Goal: Task Accomplishment & Management: Use online tool/utility

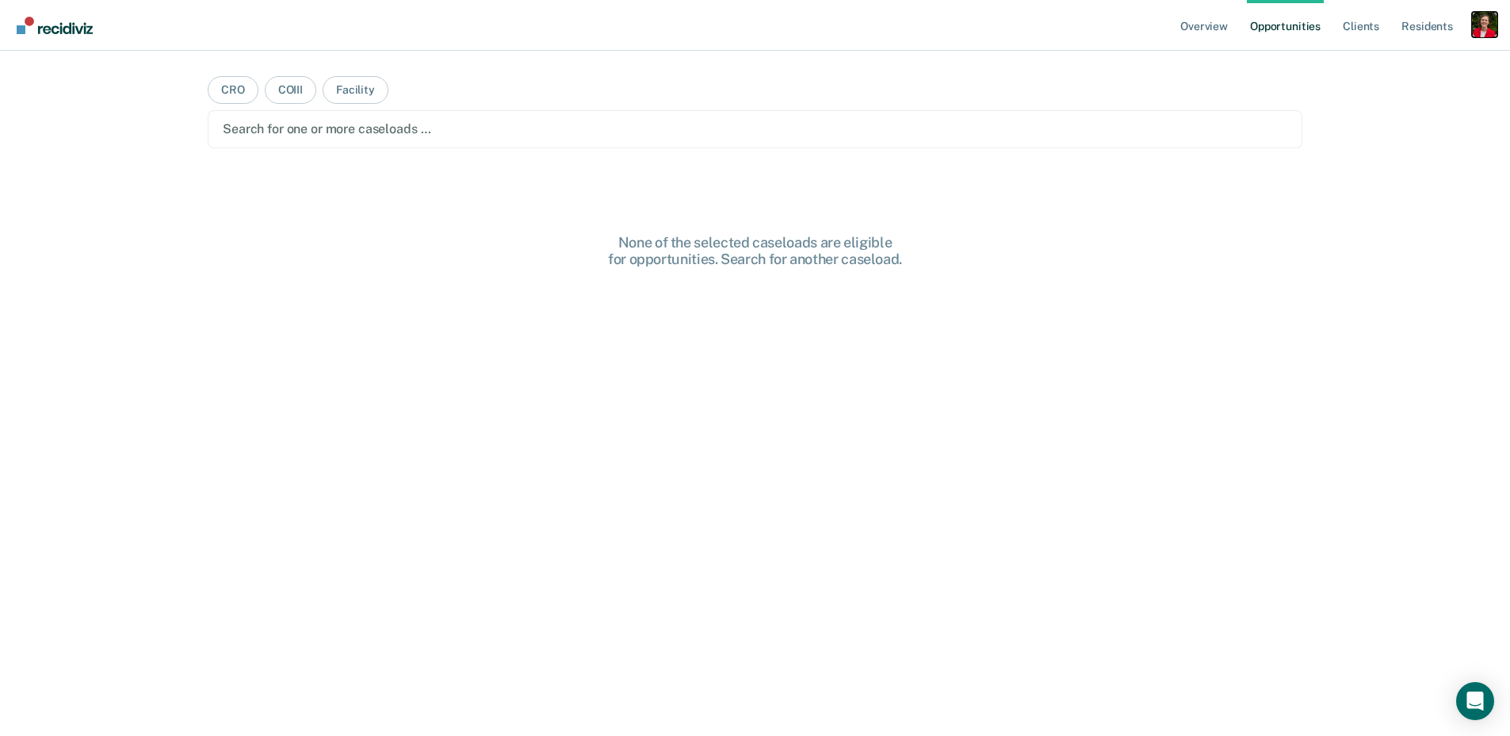
click at [1473, 27] on div "Profile dropdown button" at bounding box center [1484, 24] width 25 height 25
click at [1384, 59] on link "Profile" at bounding box center [1421, 64] width 128 height 13
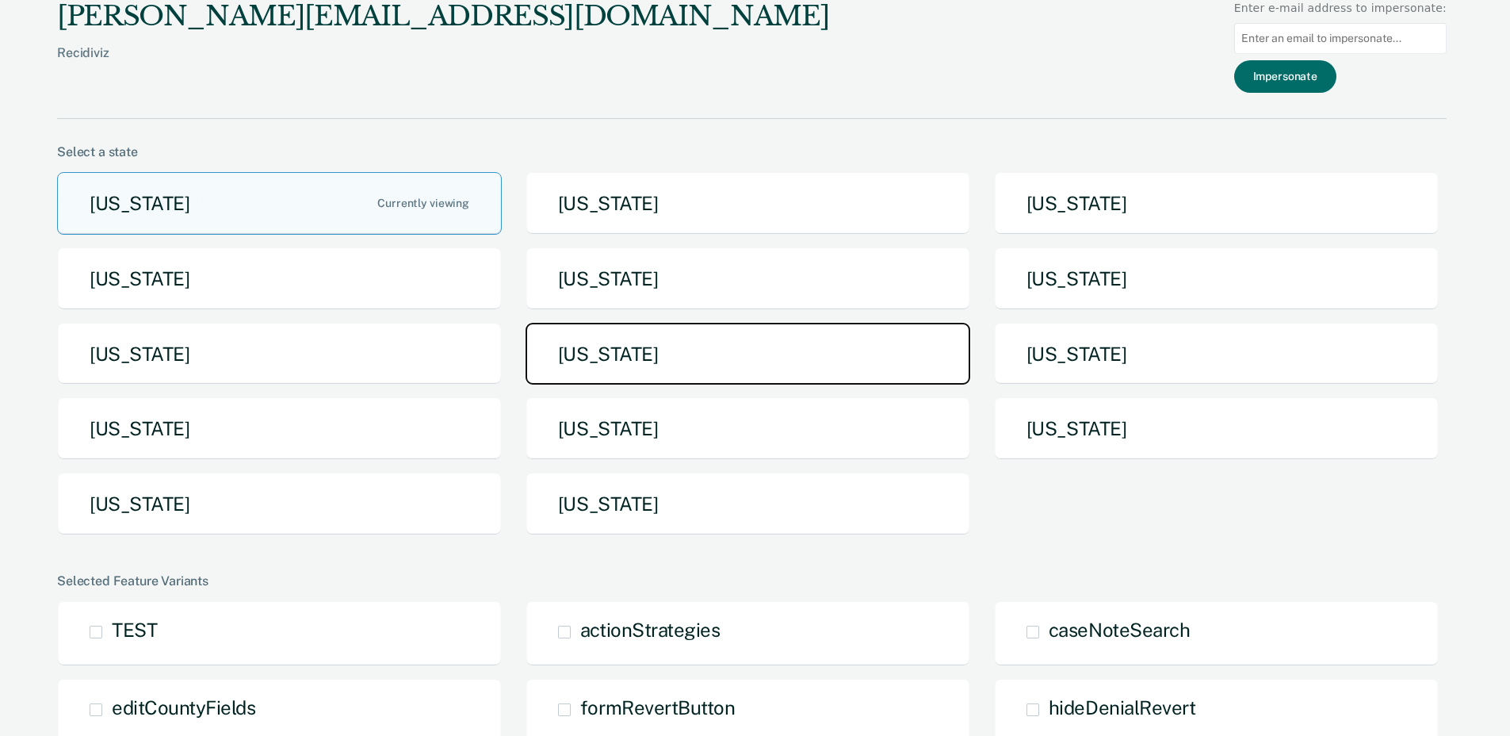
click at [669, 361] on button "[US_STATE]" at bounding box center [748, 354] width 445 height 63
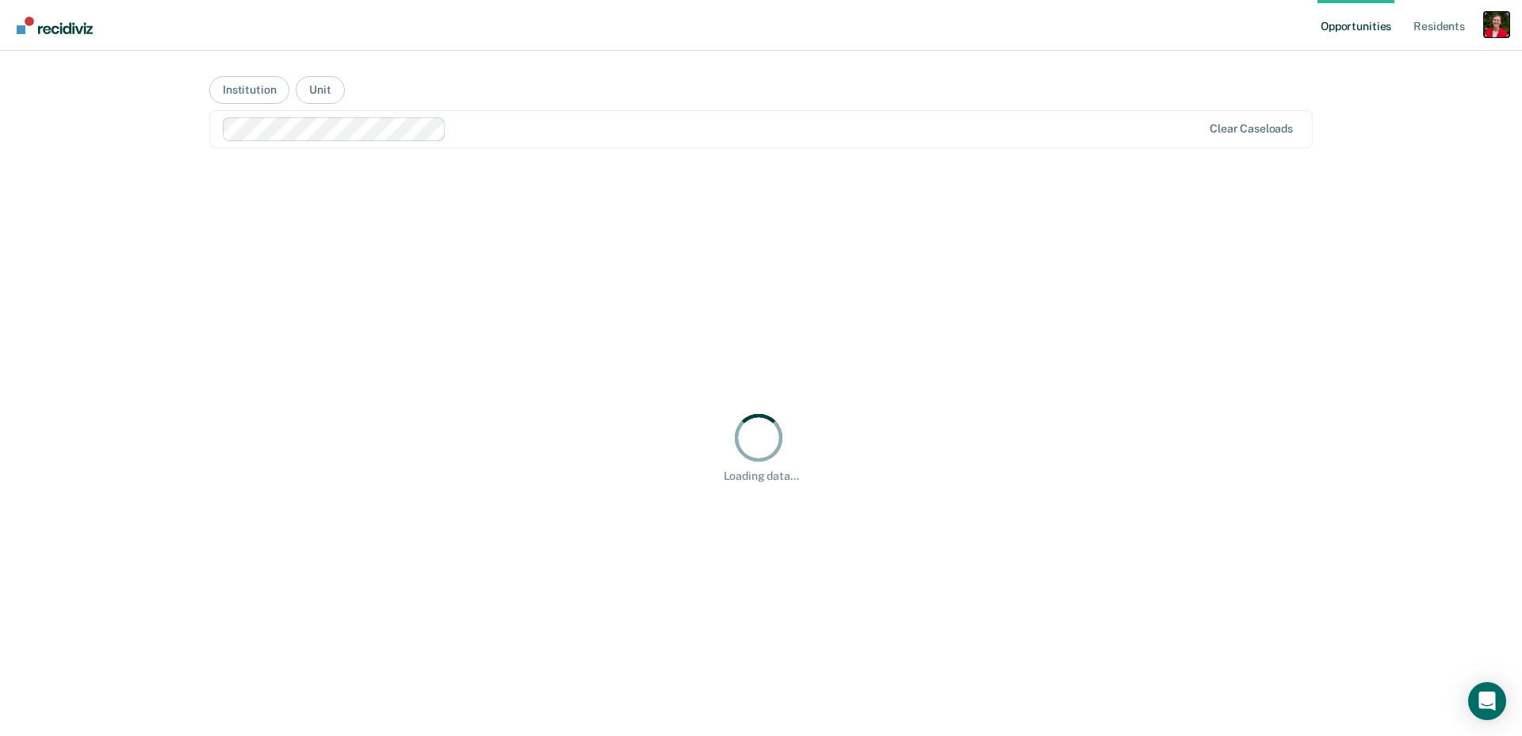
click at [1501, 29] on div "Profile dropdown button" at bounding box center [1496, 24] width 25 height 25
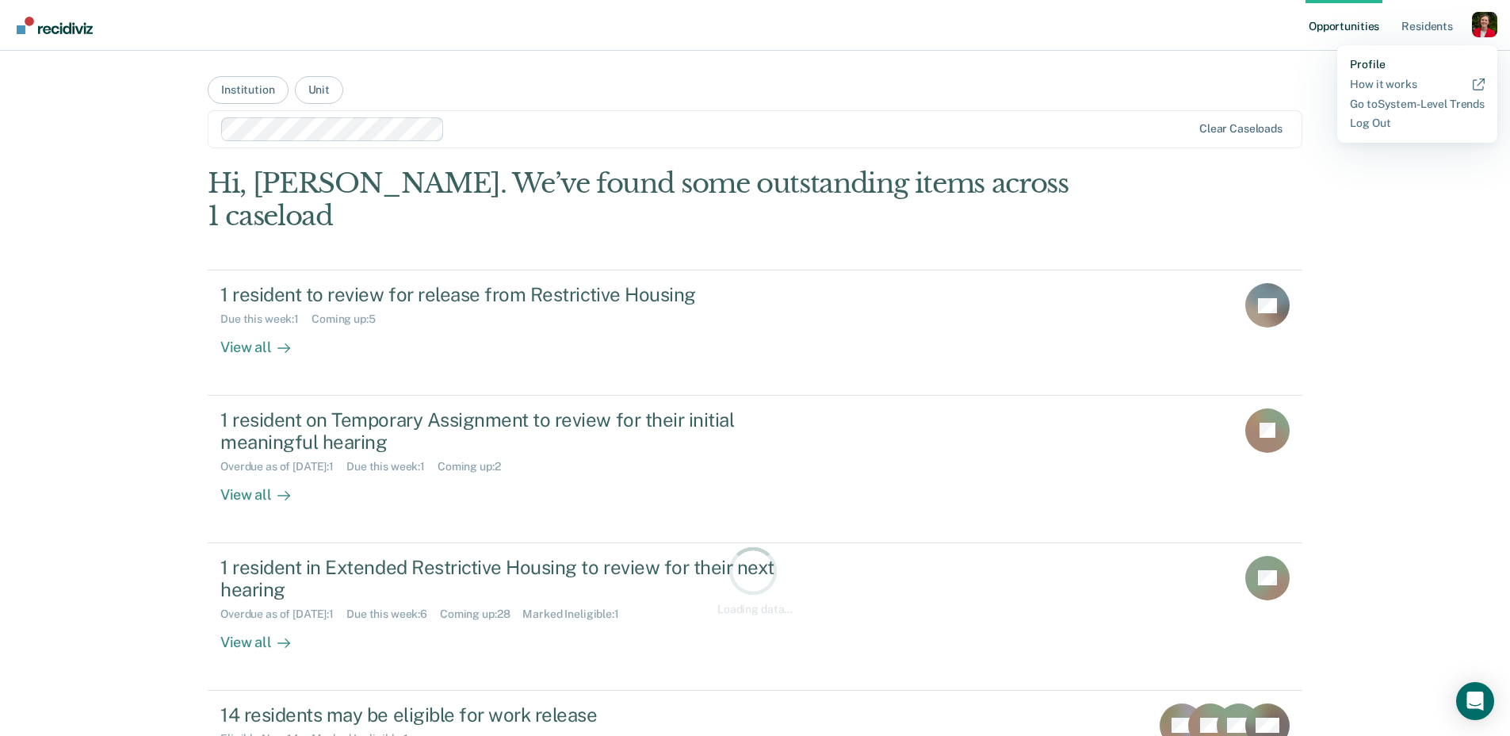
click at [1376, 68] on link "Profile" at bounding box center [1417, 64] width 135 height 13
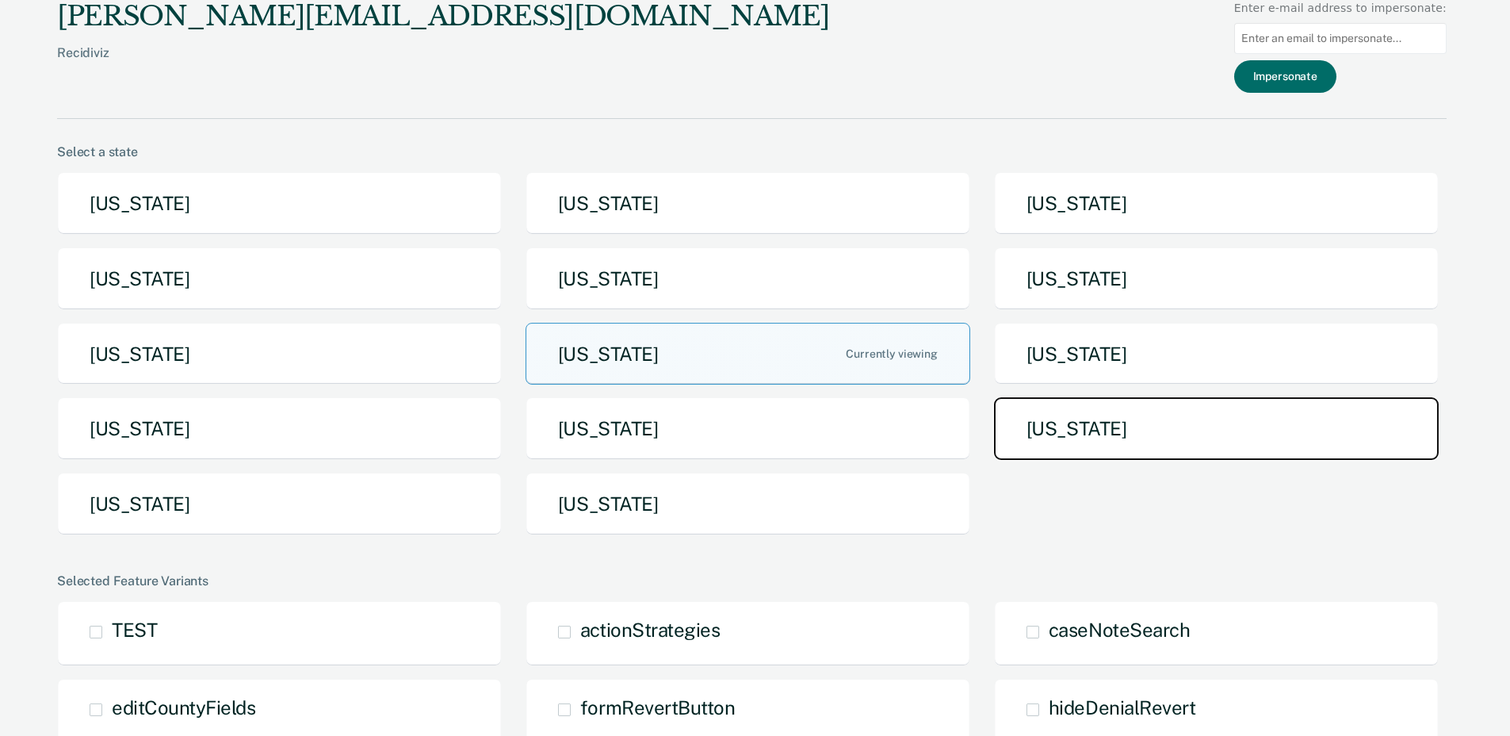
click at [1075, 443] on button "[US_STATE]" at bounding box center [1216, 428] width 445 height 63
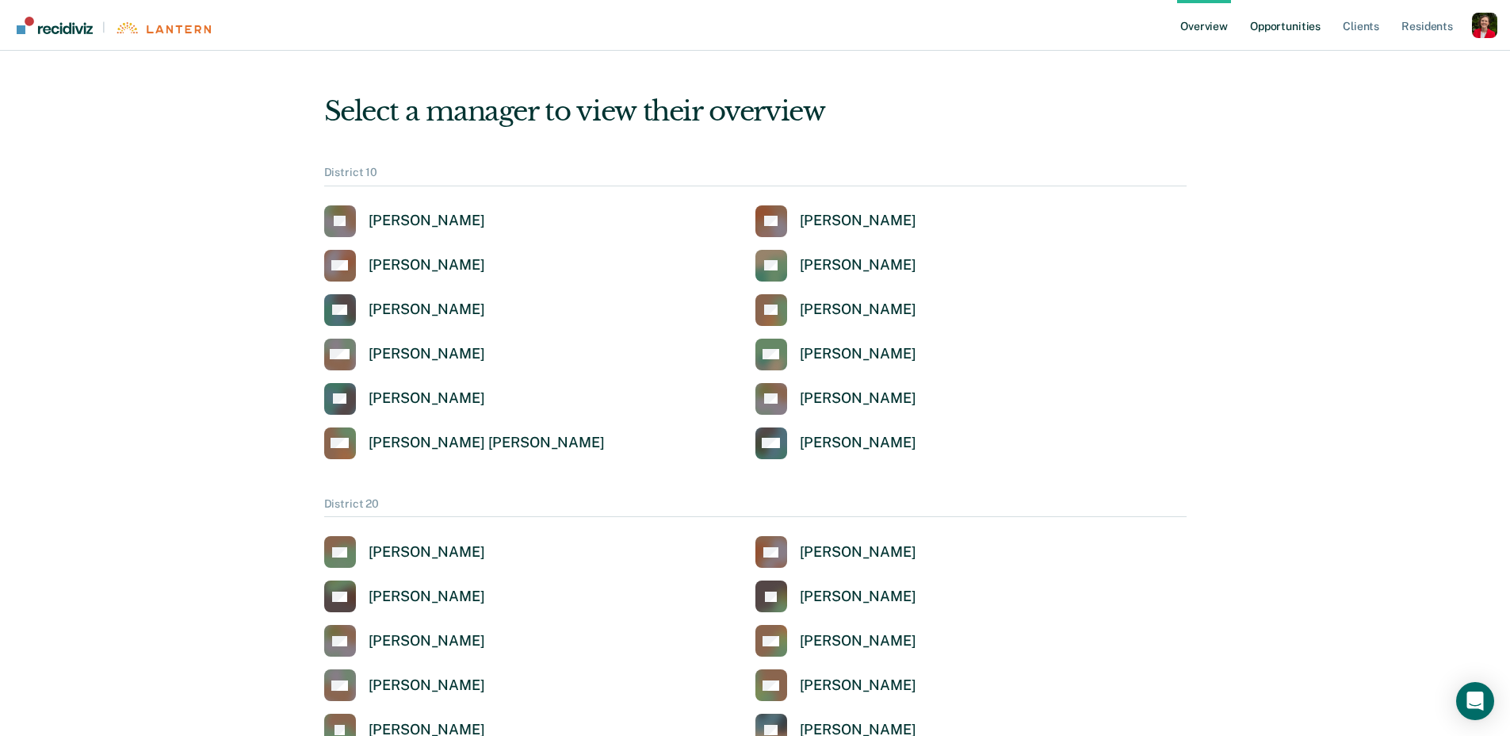
click at [1279, 27] on link "Opportunities" at bounding box center [1285, 25] width 77 height 51
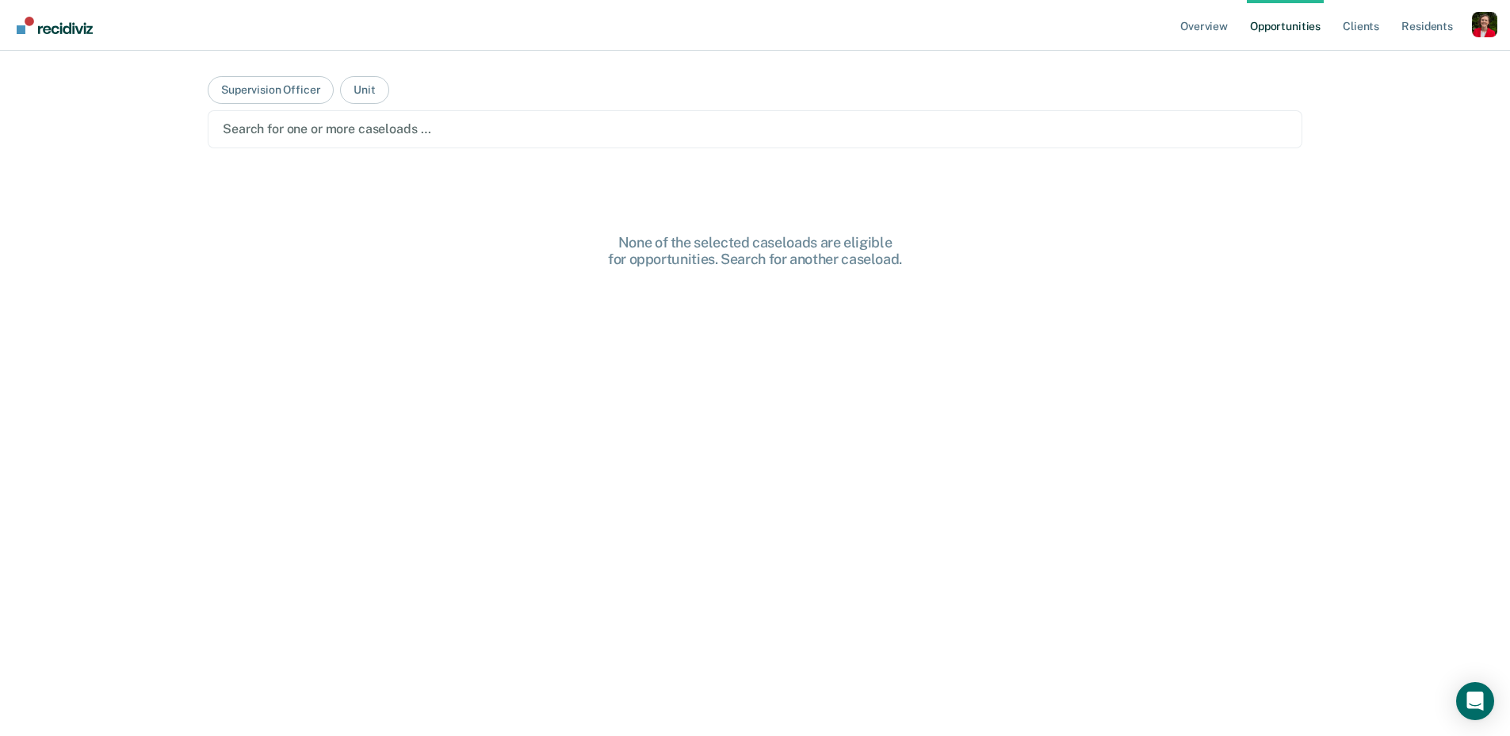
click at [388, 132] on div at bounding box center [755, 129] width 1065 height 18
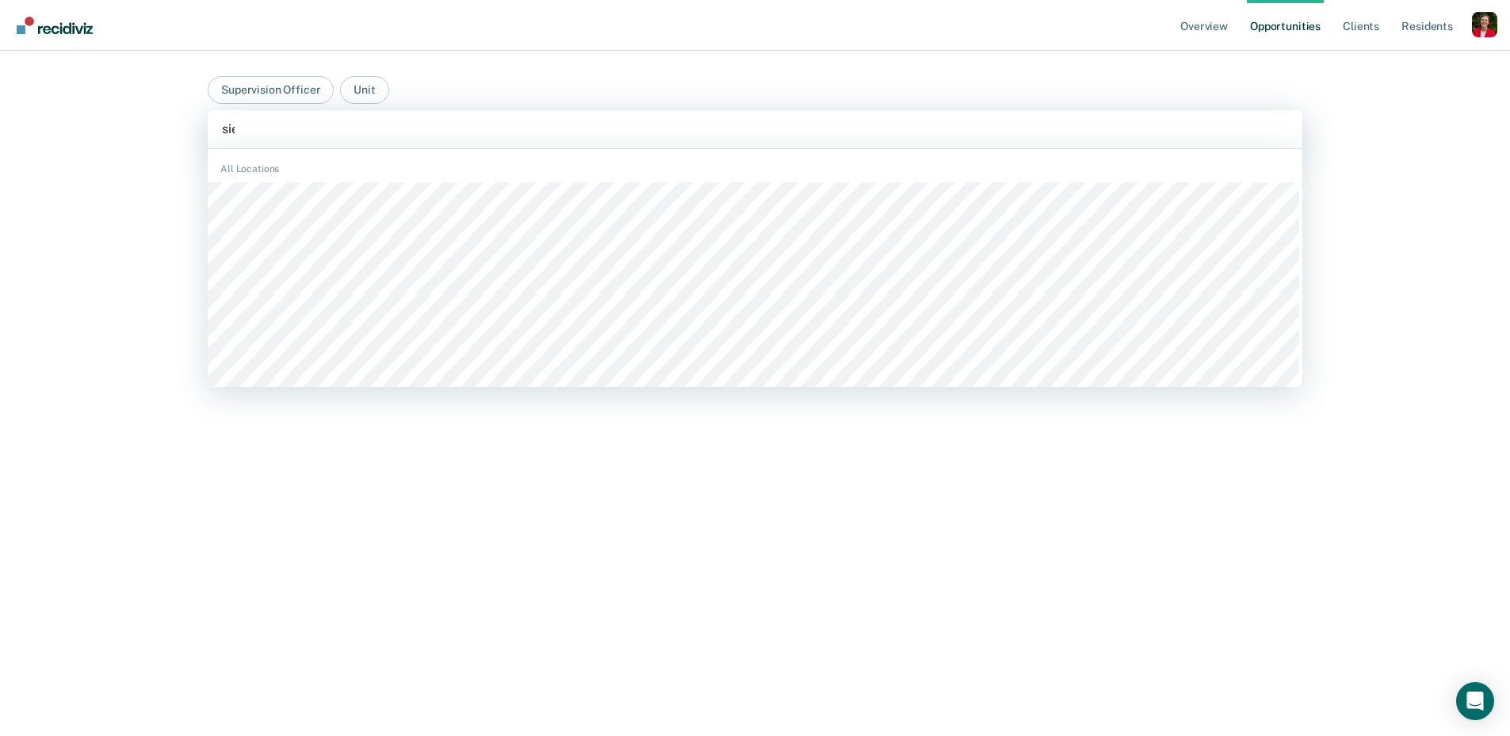
type input "sierr"
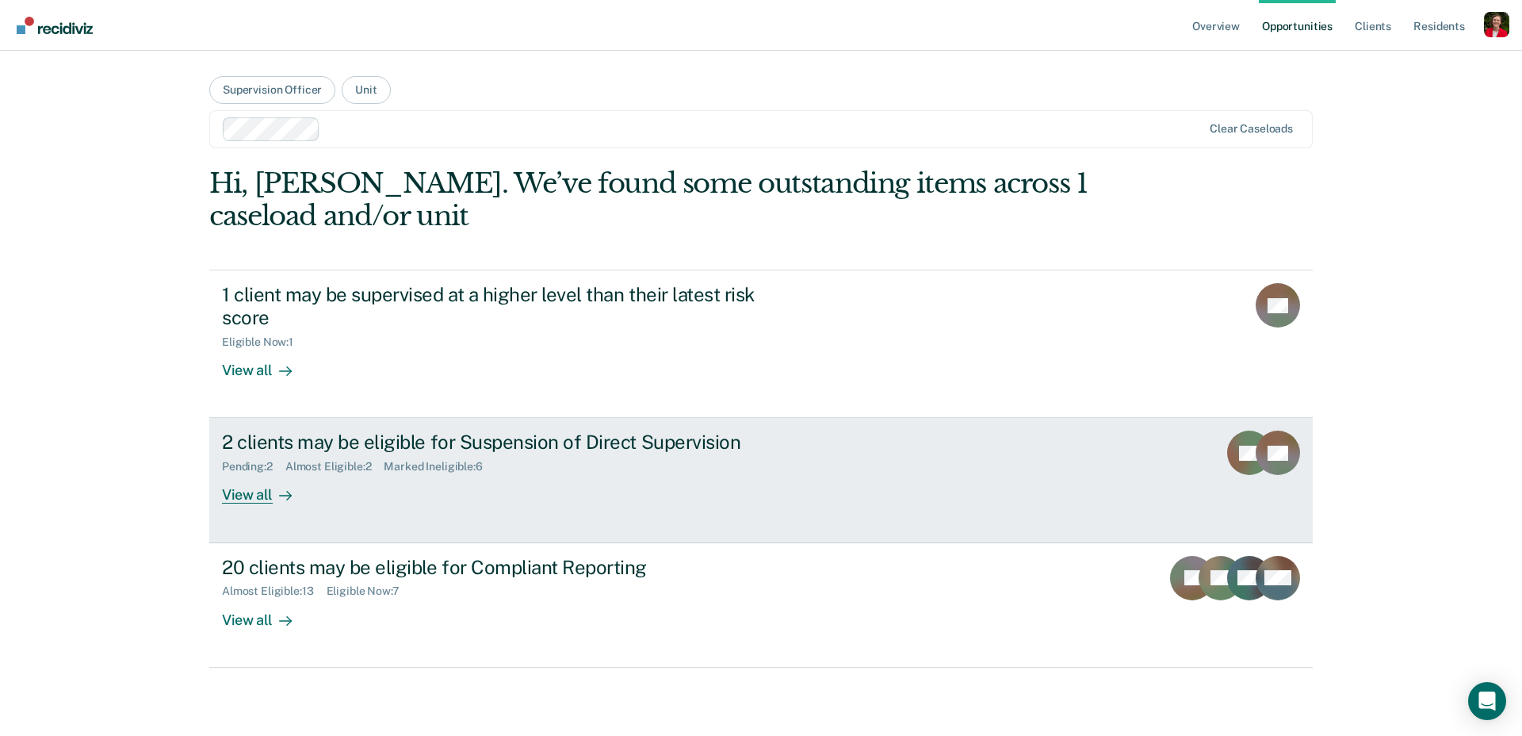
click at [443, 495] on div "2 clients may be eligible for Suspension of Direct Supervision Pending : 2 Almo…" at bounding box center [519, 466] width 595 height 73
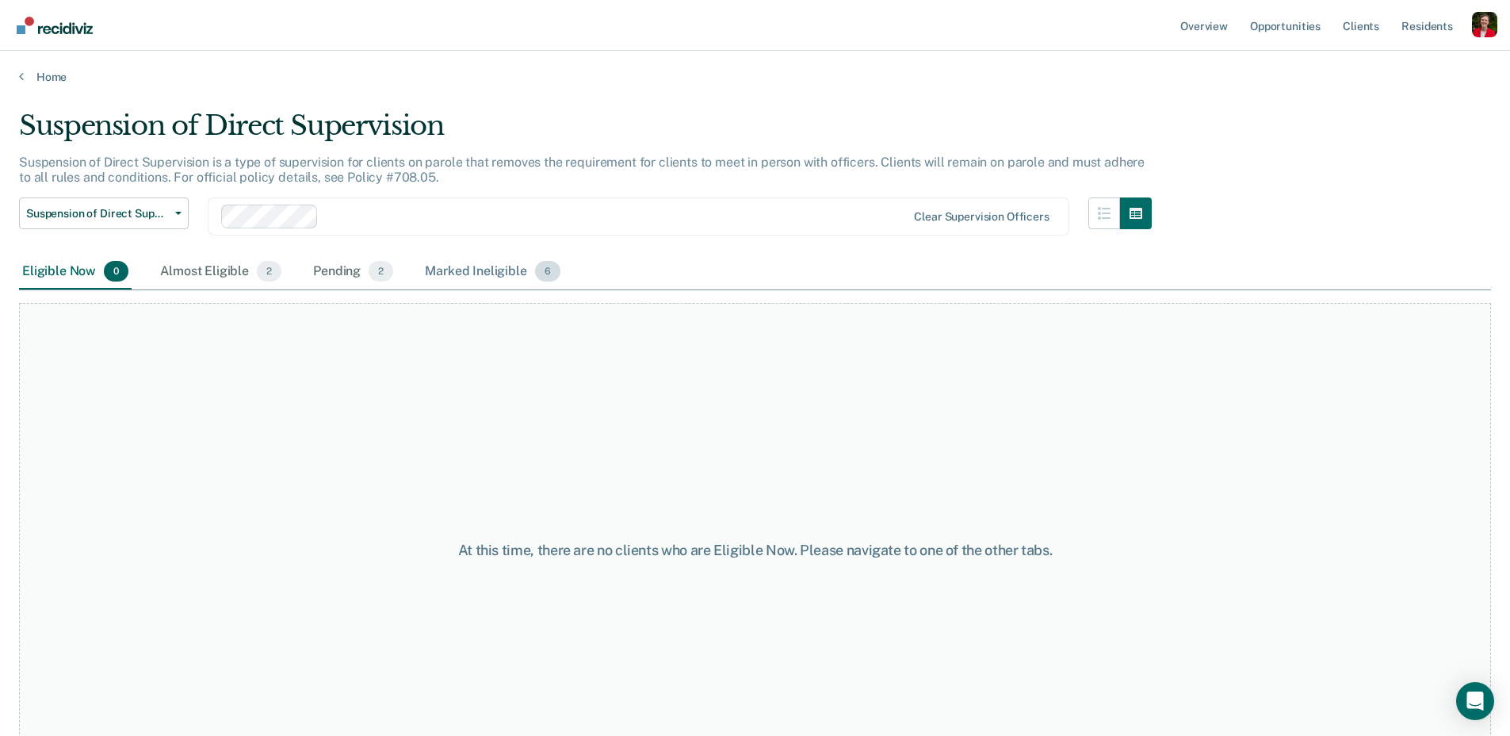
click at [476, 265] on div "Marked Ineligible 6" at bounding box center [493, 271] width 142 height 35
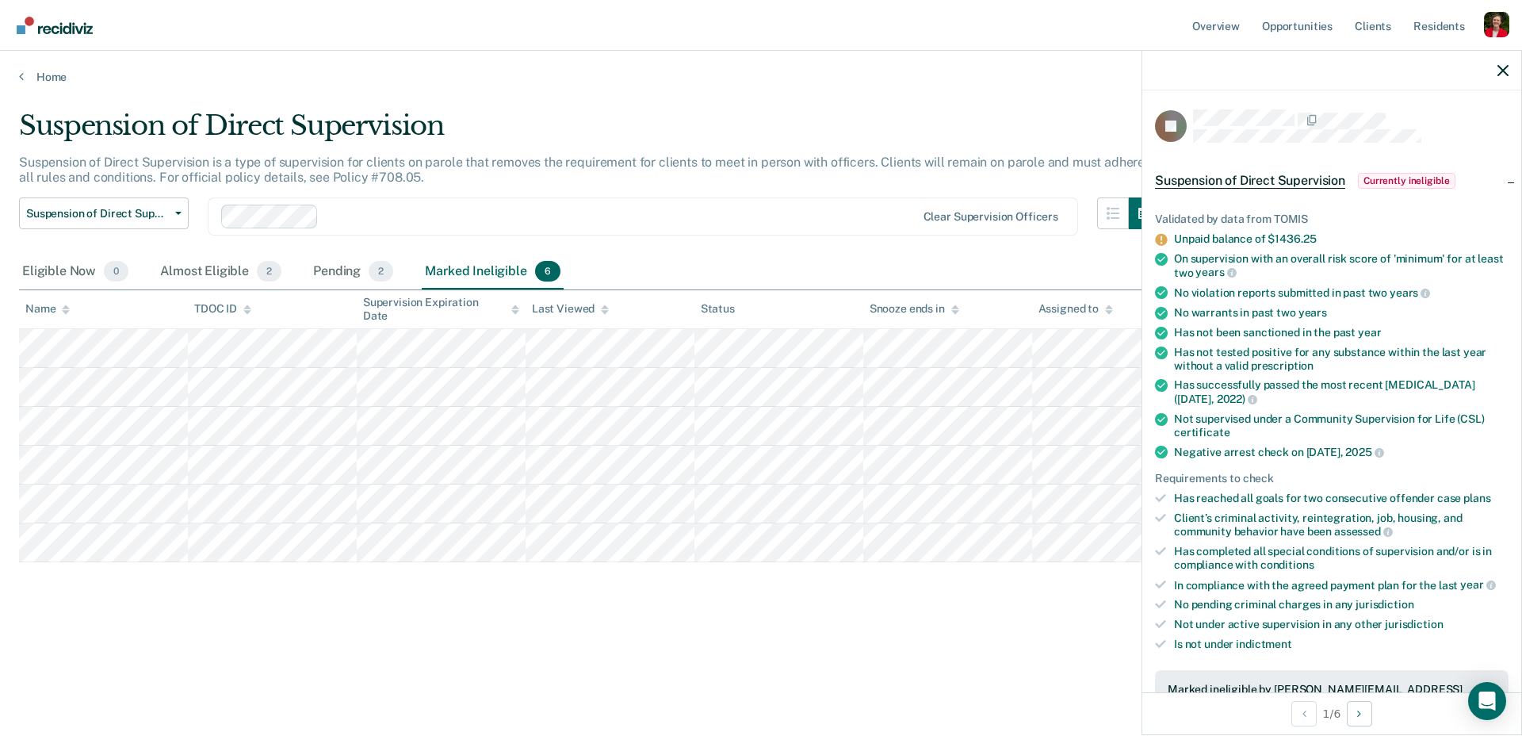
scroll to position [244, 0]
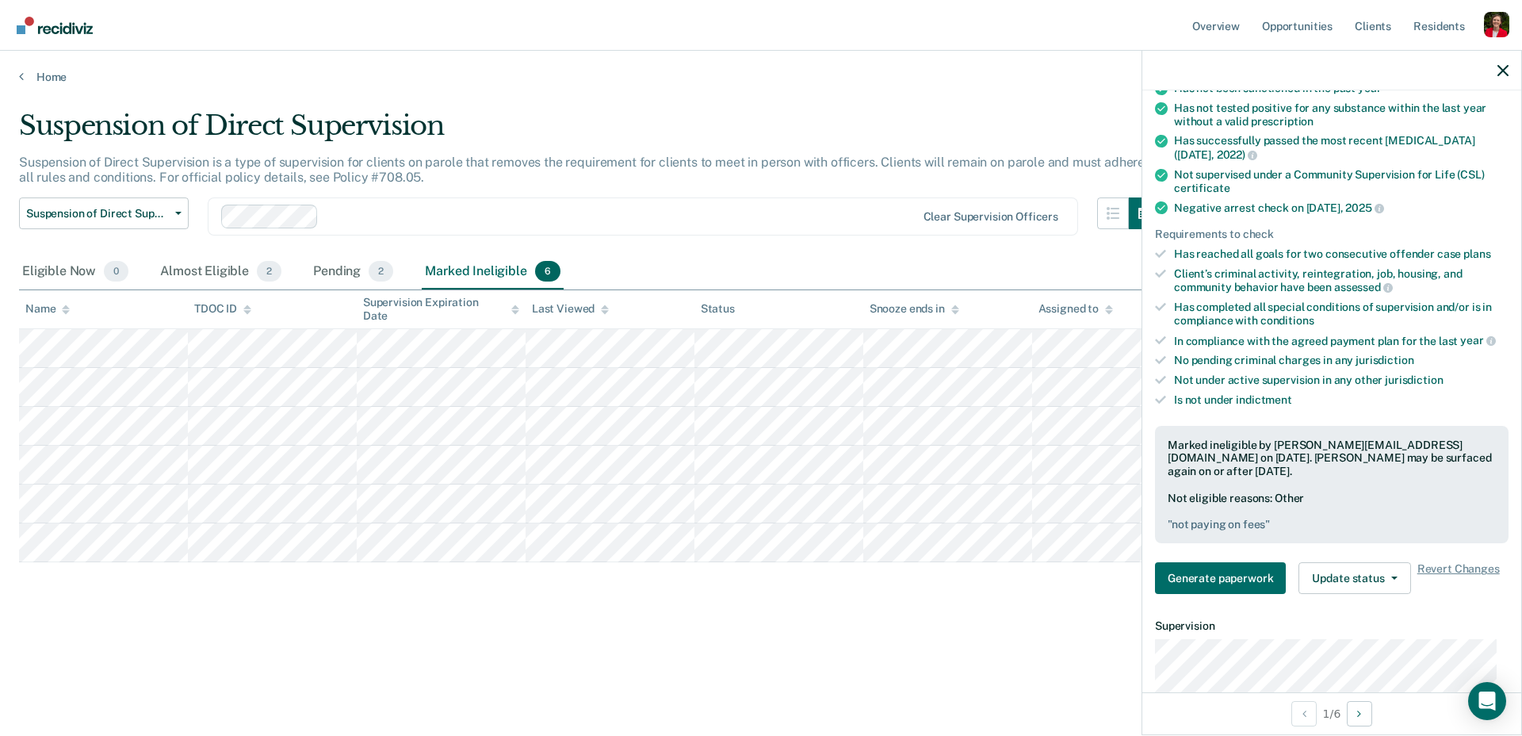
click at [294, 625] on div "Suspension of Direct Supervision Suspension of Direct Supervision is a type of …" at bounding box center [761, 388] width 1484 height 558
click at [361, 627] on div "Suspension of Direct Supervision Suspension of Direct Supervision is a type of …" at bounding box center [761, 388] width 1484 height 558
click at [1505, 71] on icon "button" at bounding box center [1502, 70] width 11 height 11
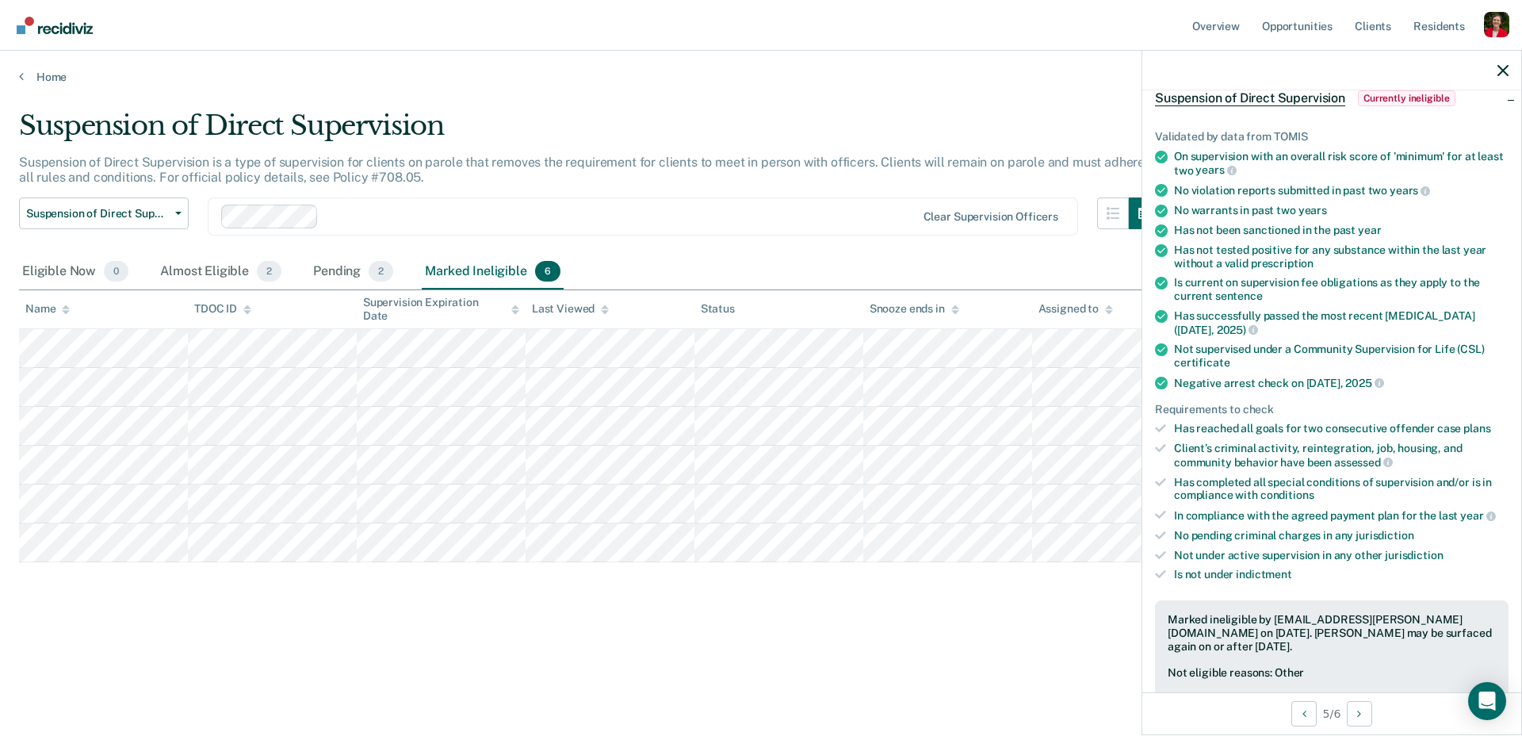
scroll to position [93, 0]
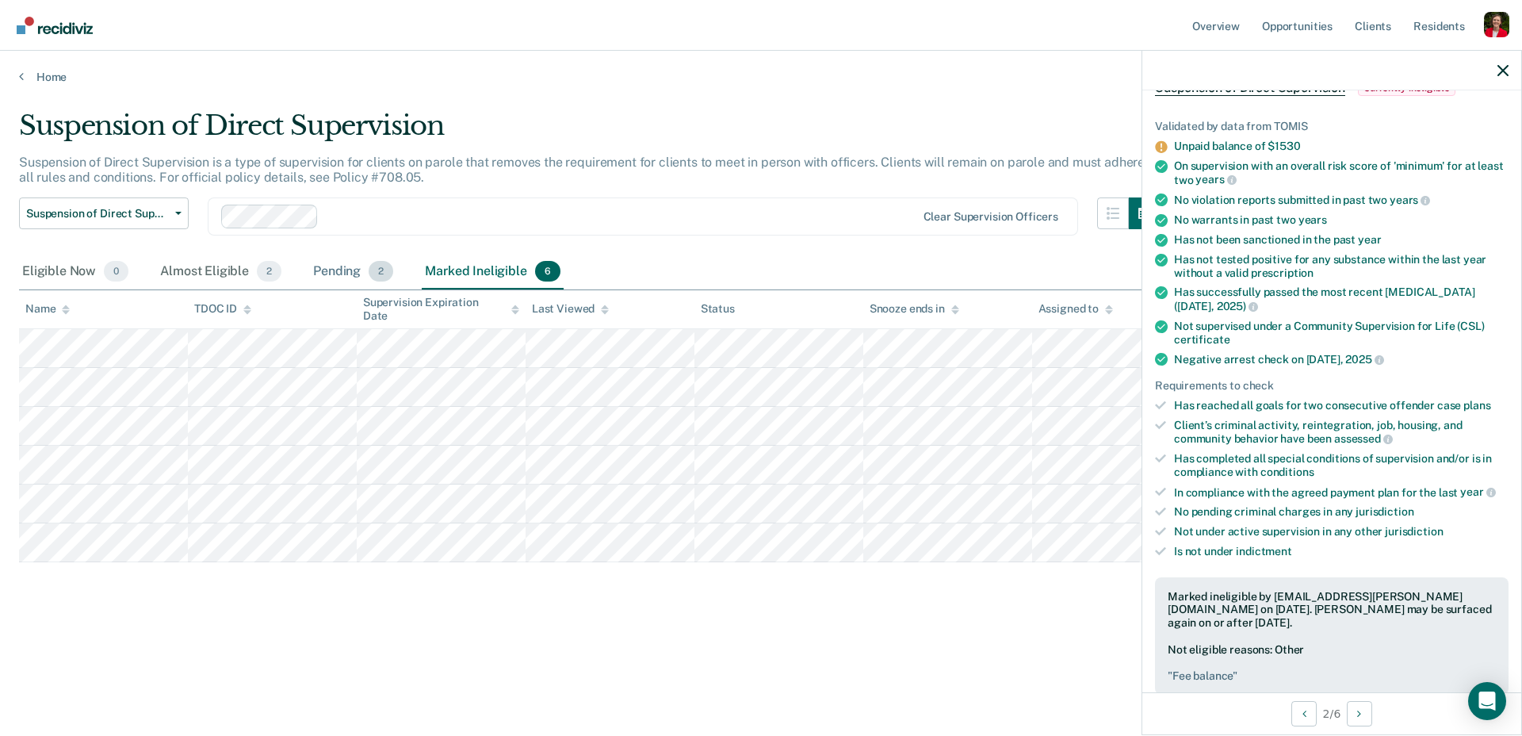
click at [330, 281] on div "Pending 2" at bounding box center [353, 271] width 86 height 35
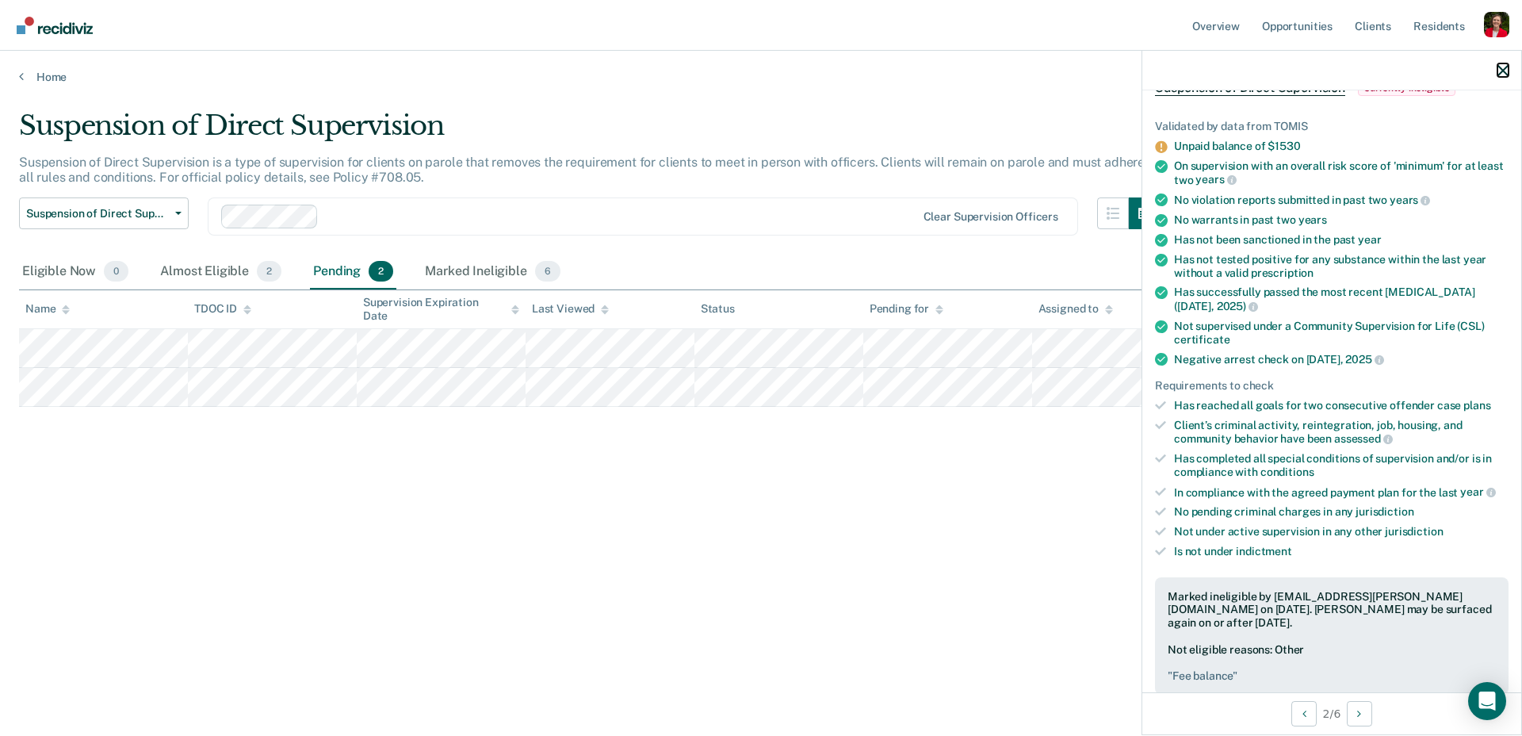
click at [1500, 67] on icon "button" at bounding box center [1502, 70] width 11 height 11
